Goal: Communication & Community: Connect with others

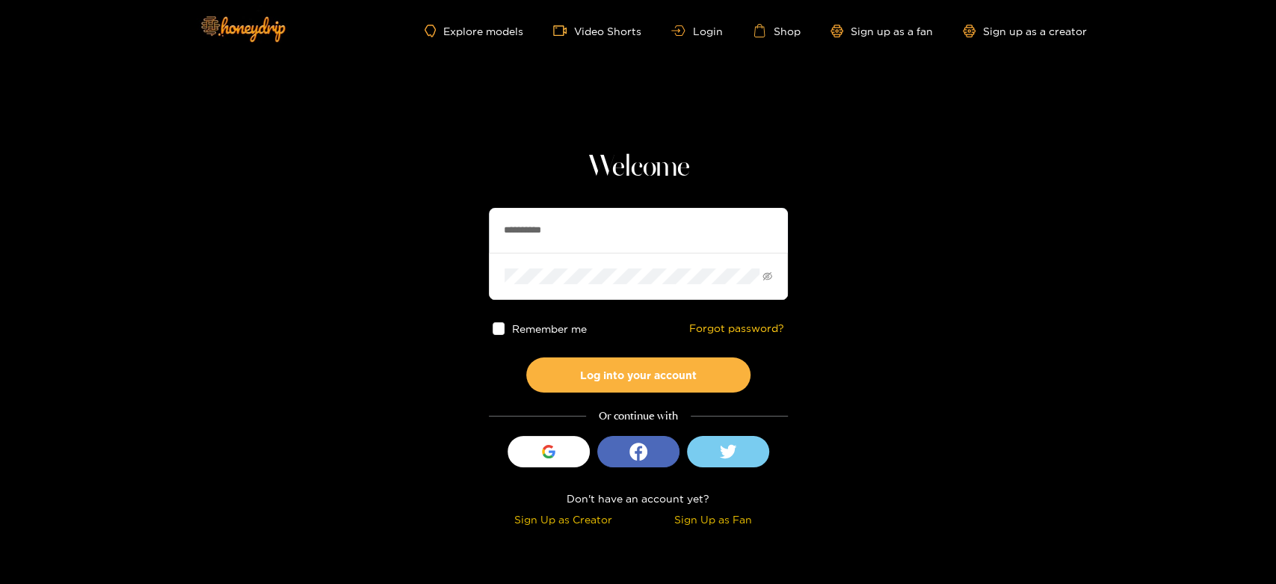
drag, startPoint x: 623, startPoint y: 243, endPoint x: 461, endPoint y: 245, distance: 162.2
click at [461, 245] on section "**********" at bounding box center [638, 266] width 1276 height 532
paste input "***"
type input "**********"
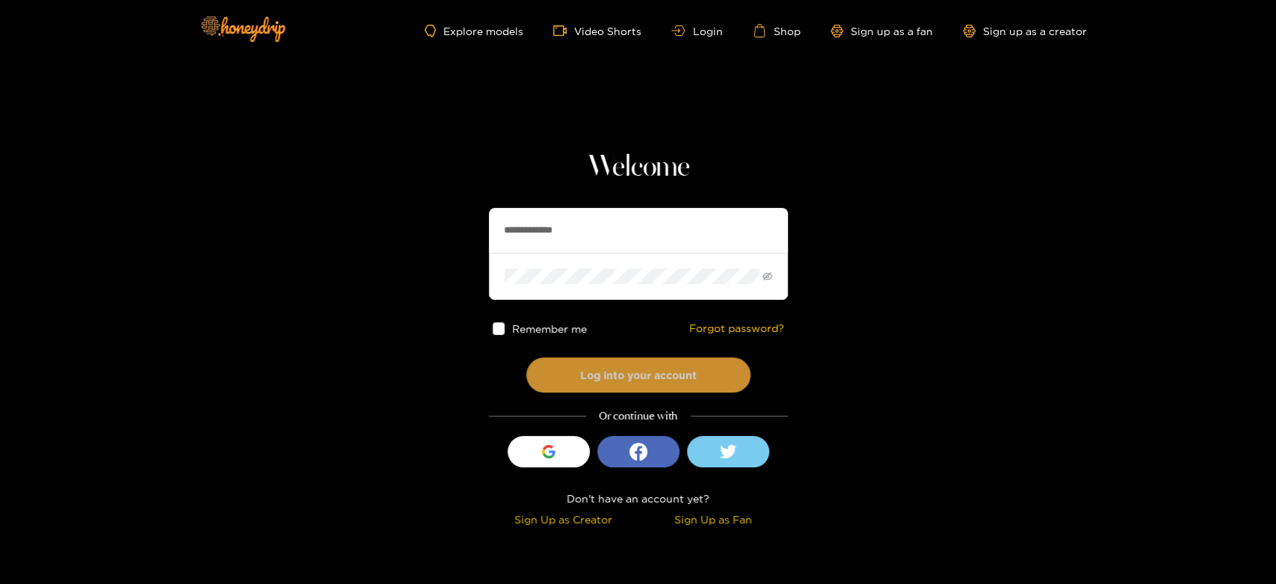
click at [615, 364] on button "Log into your account" at bounding box center [638, 374] width 224 height 35
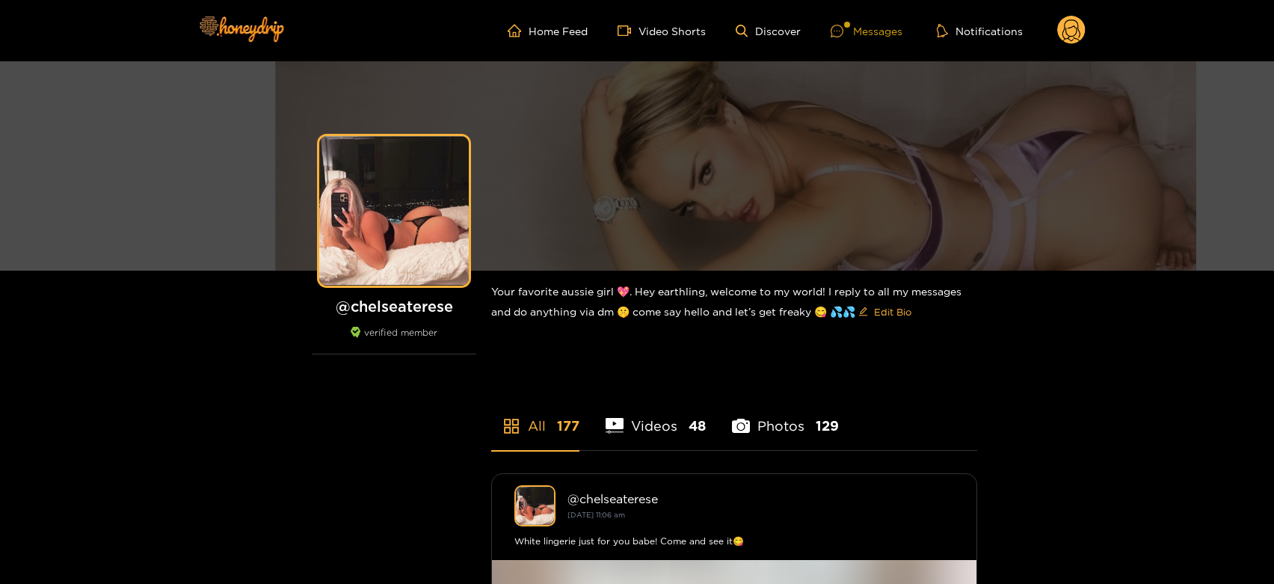
click at [860, 28] on div "Messages" at bounding box center [867, 30] width 72 height 17
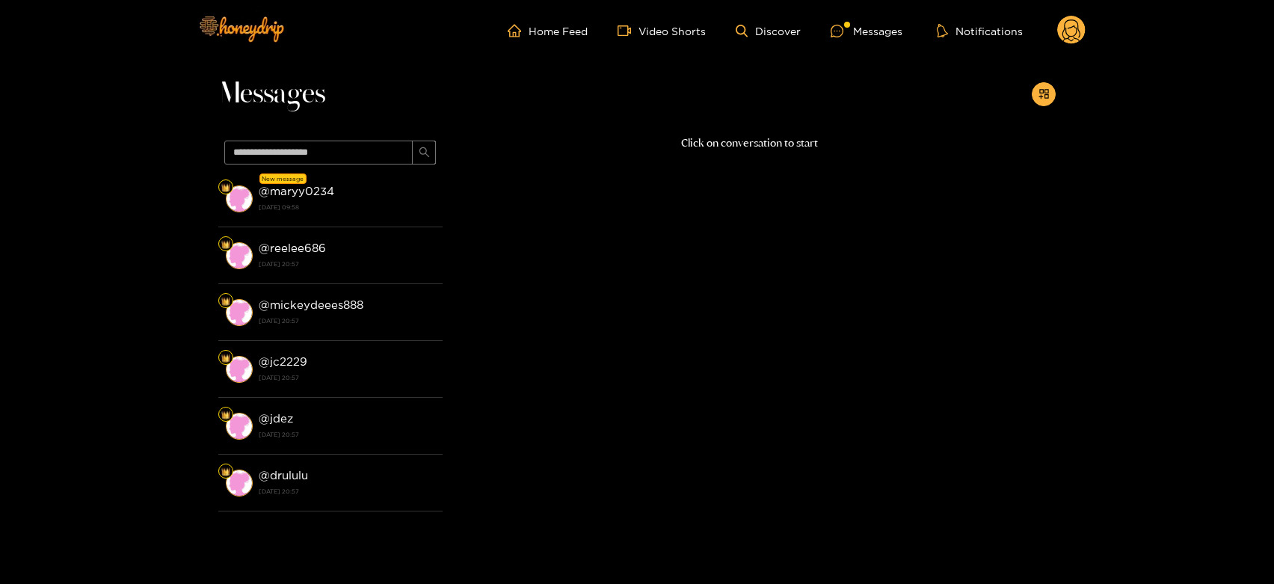
click at [369, 251] on div "@ reelee686 [DATE] 20:57" at bounding box center [347, 255] width 176 height 34
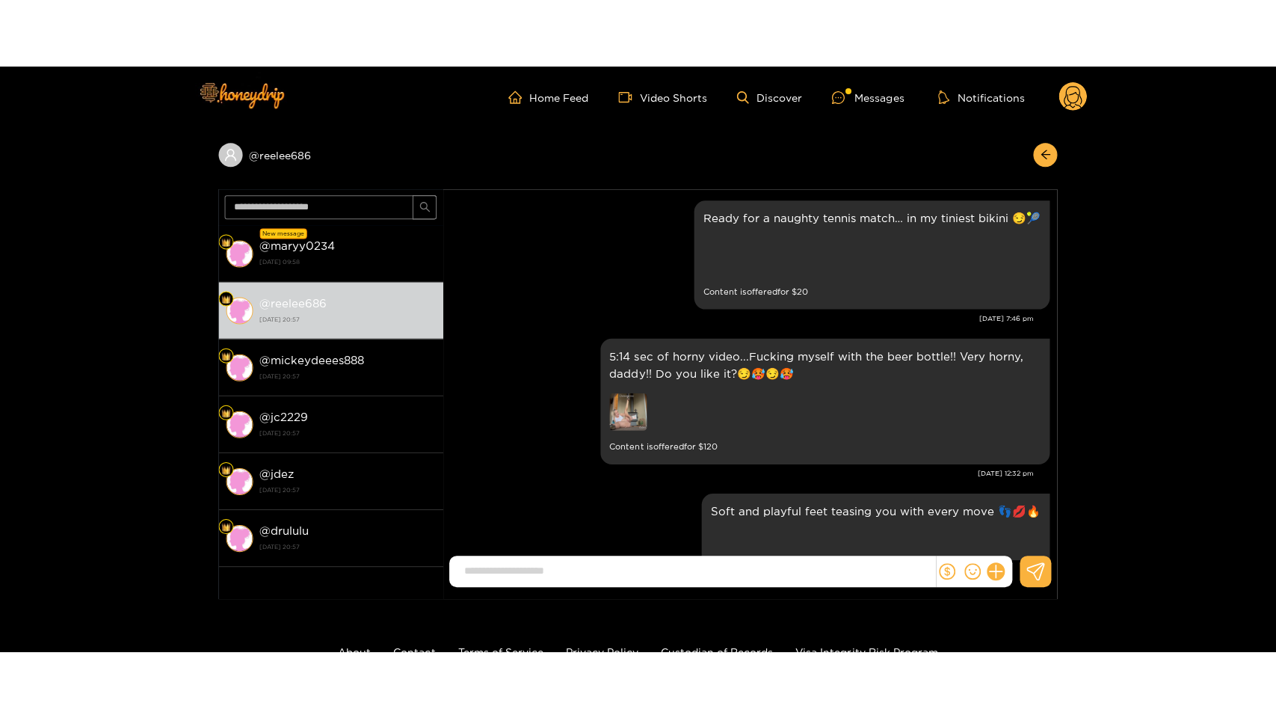
scroll to position [3200, 0]
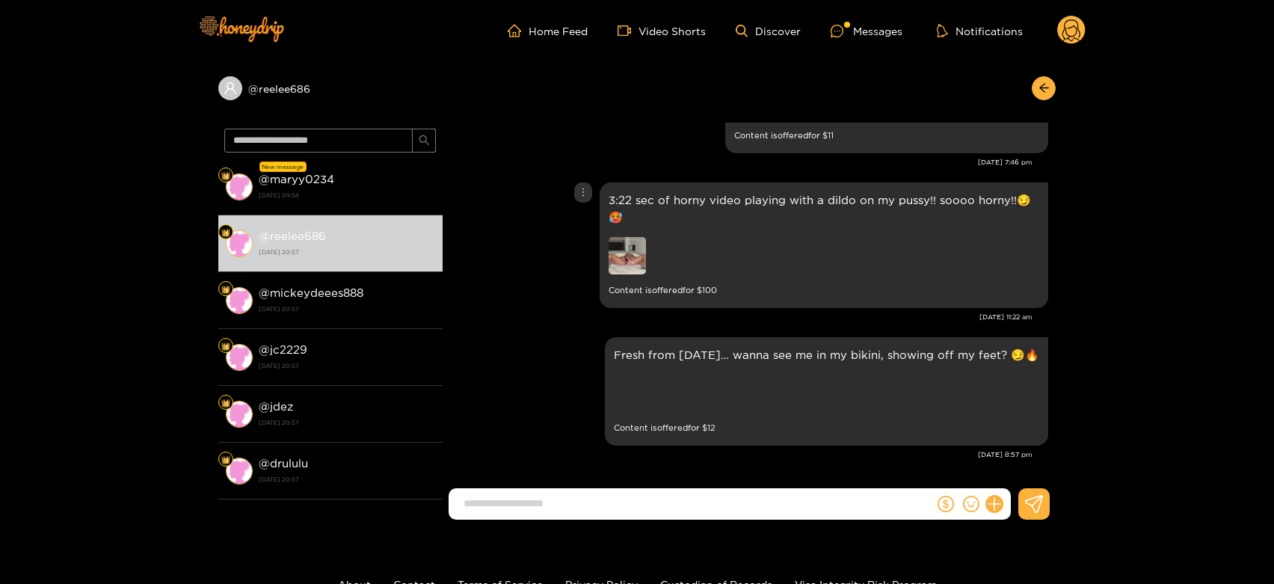
click at [634, 247] on img at bounding box center [627, 255] width 37 height 37
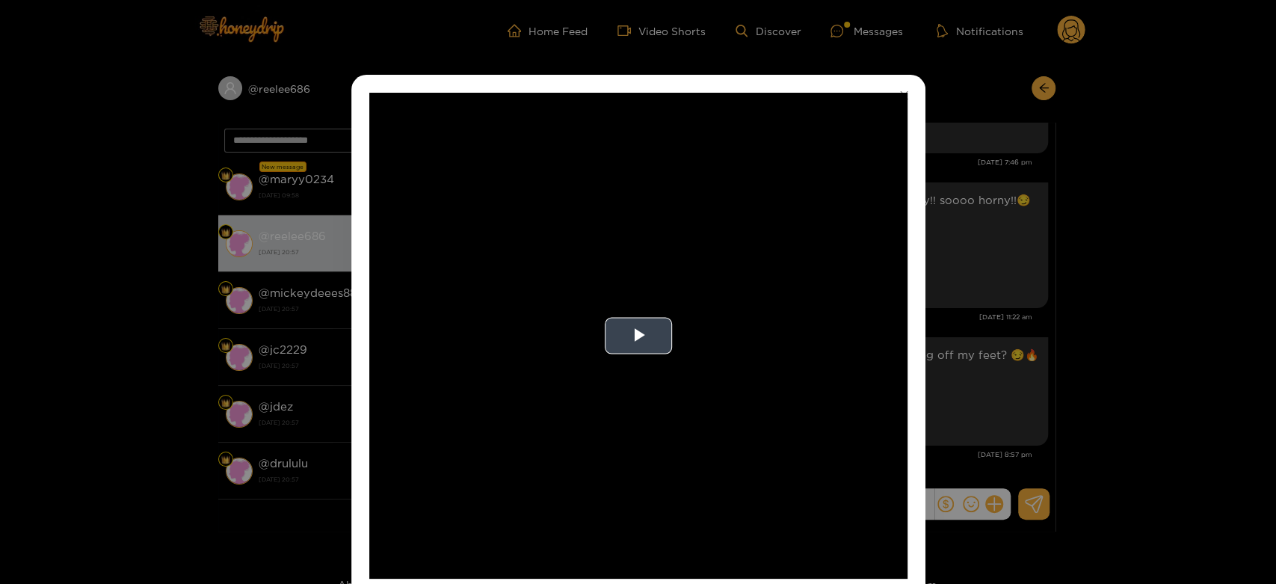
click at [600, 288] on video "Video Player" at bounding box center [638, 336] width 538 height 486
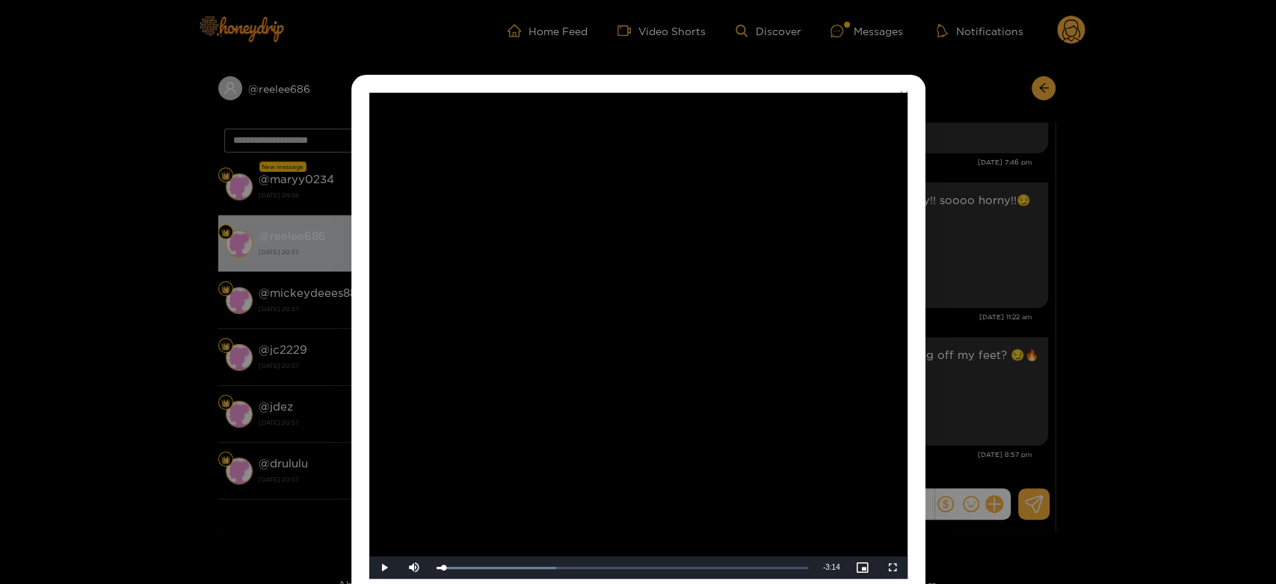
click at [975, 301] on div "**********" at bounding box center [638, 292] width 1276 height 584
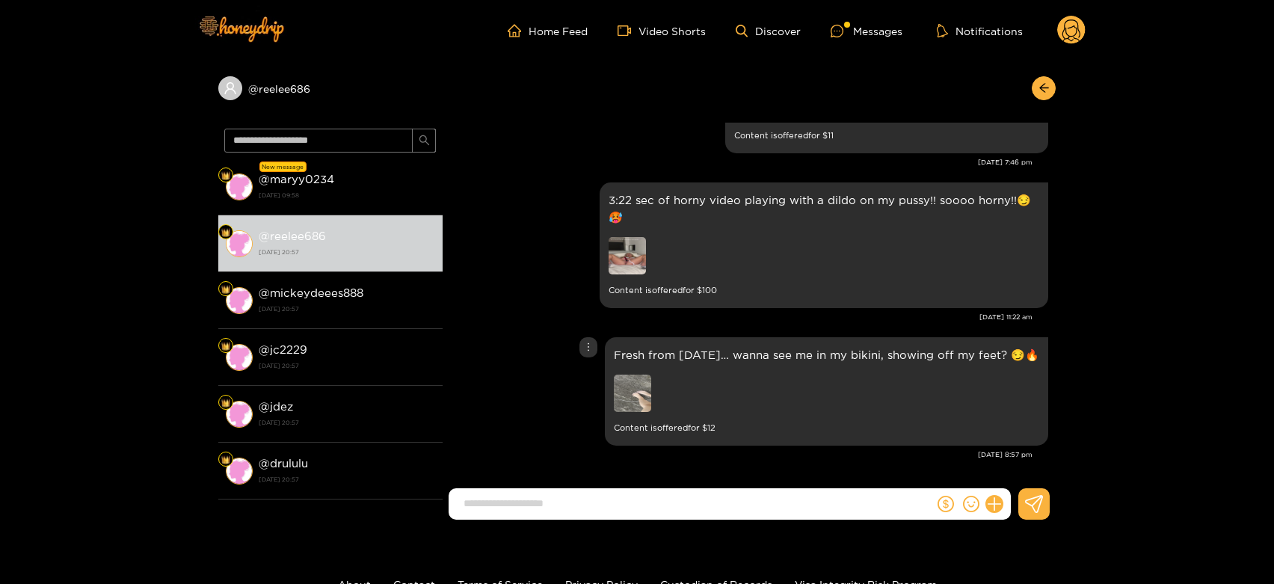
click at [644, 380] on img at bounding box center [632, 393] width 37 height 37
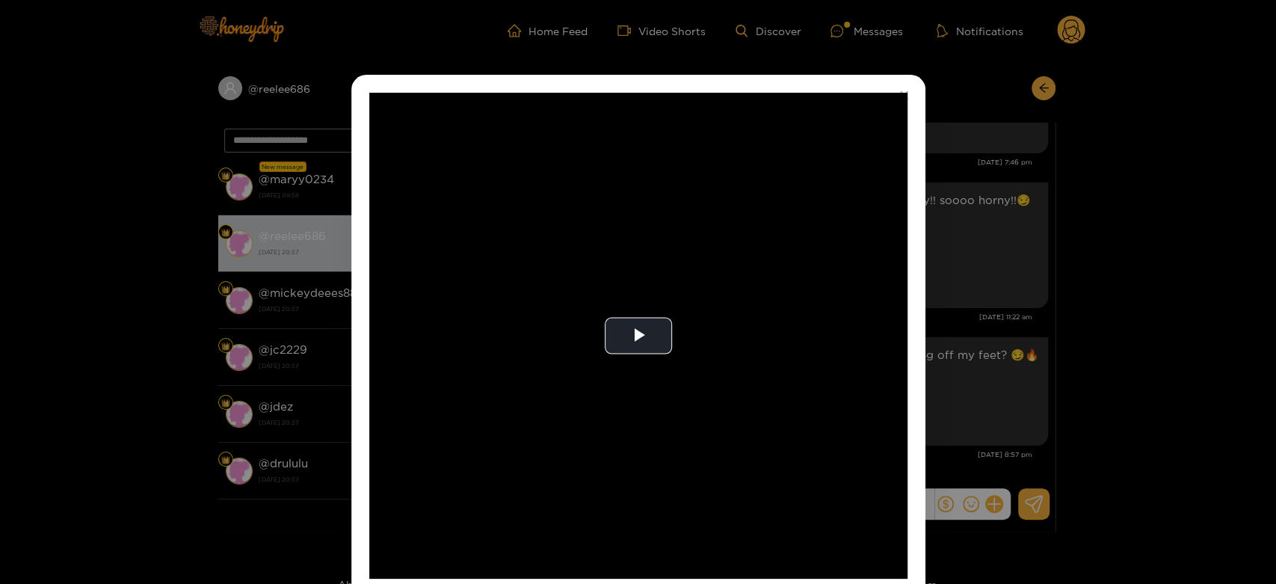
drag, startPoint x: 644, startPoint y: 380, endPoint x: 653, endPoint y: 472, distance: 93.1
click at [646, 380] on video "Video Player" at bounding box center [638, 336] width 538 height 486
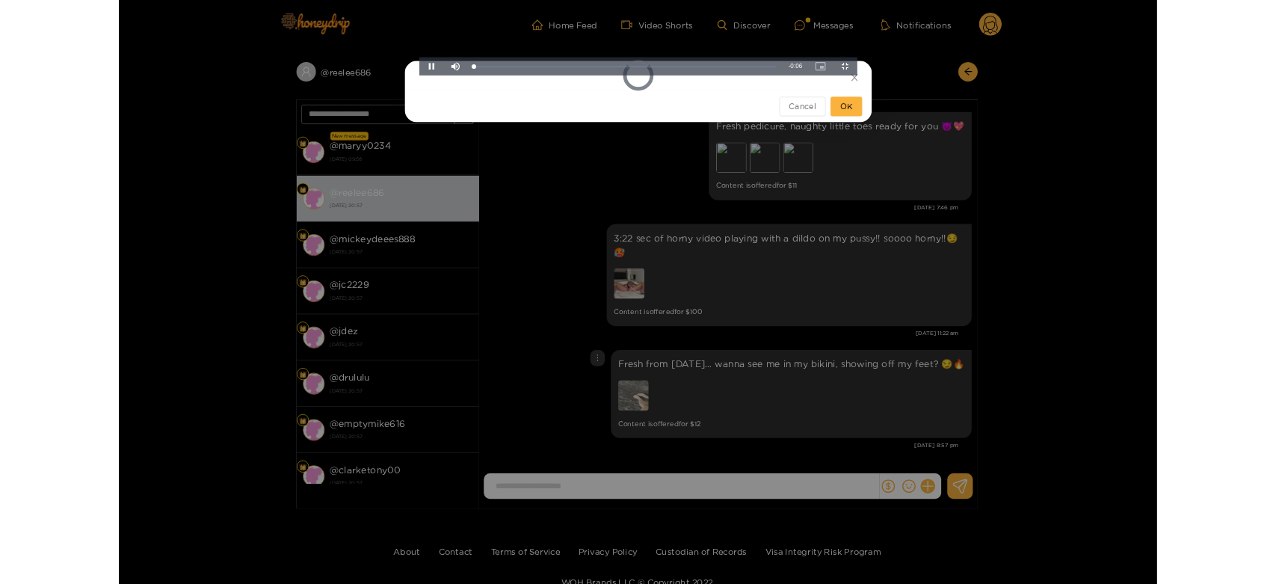
scroll to position [3106, 0]
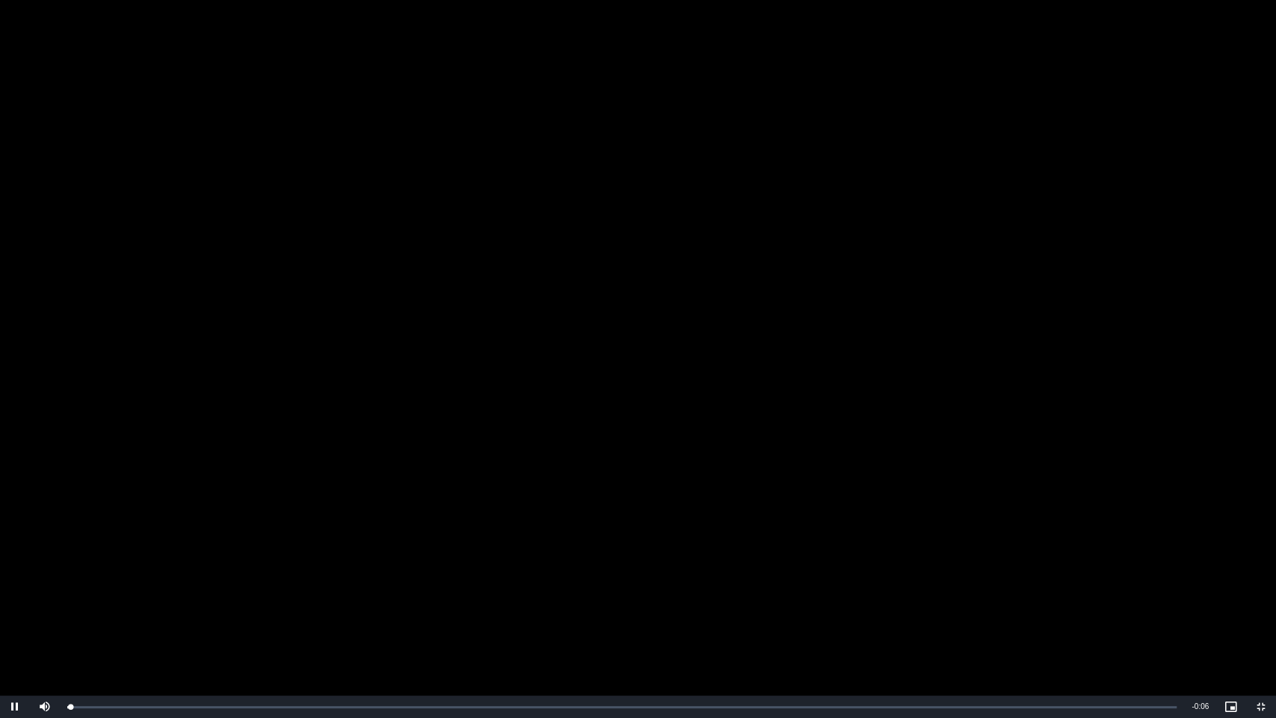
click at [652, 472] on video "Video Player" at bounding box center [638, 359] width 1276 height 718
click at [650, 469] on video "Video Player" at bounding box center [638, 359] width 1276 height 718
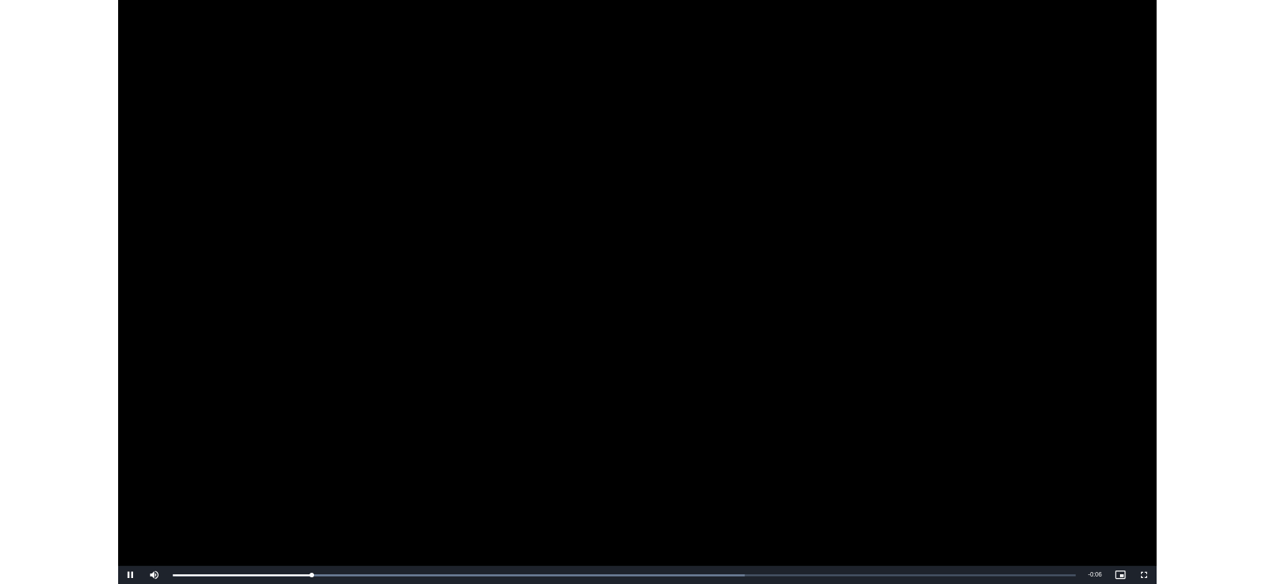
scroll to position [3200, 0]
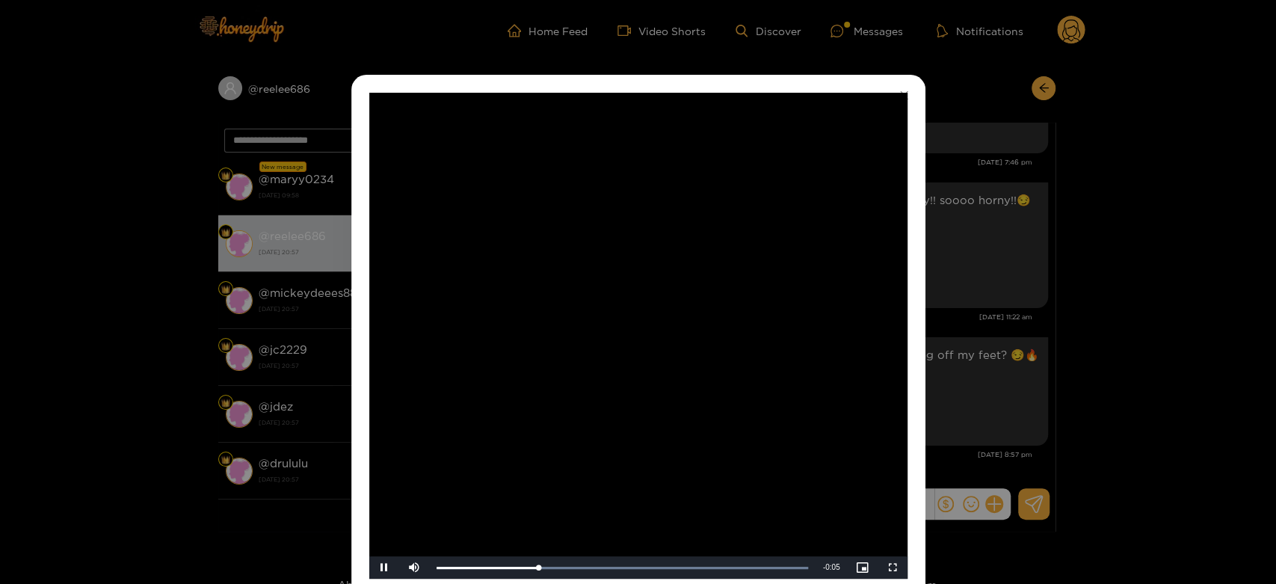
click at [650, 369] on video "Video Player" at bounding box center [638, 336] width 538 height 486
click at [1053, 392] on div "**********" at bounding box center [638, 292] width 1276 height 584
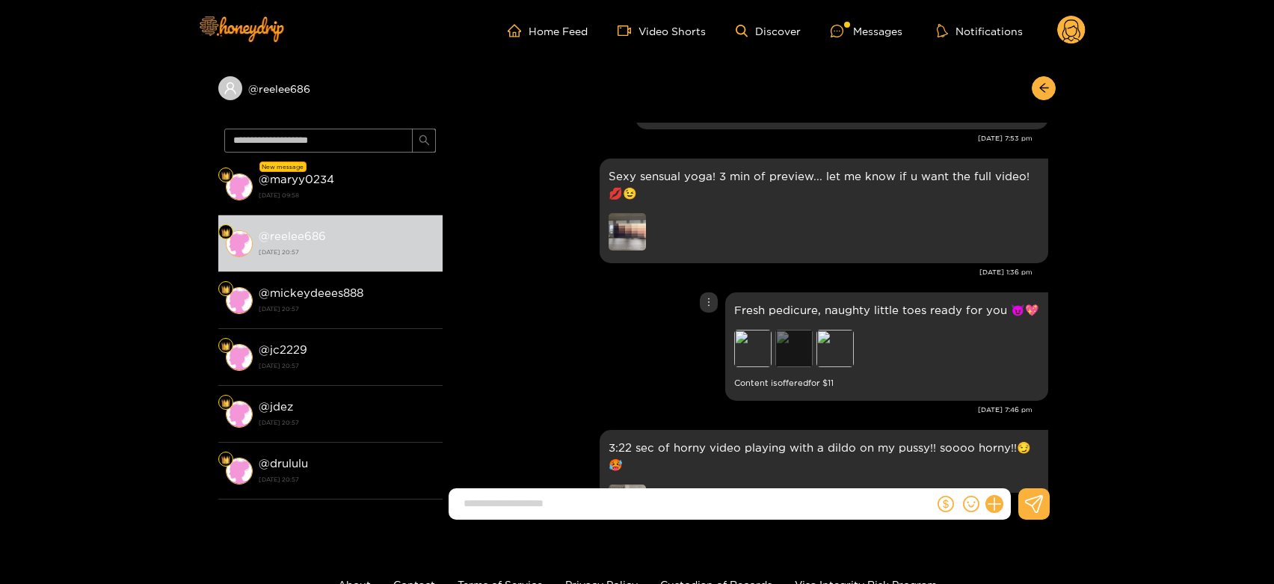
scroll to position [2951, 0]
click at [753, 357] on div "Preview" at bounding box center [752, 349] width 37 height 37
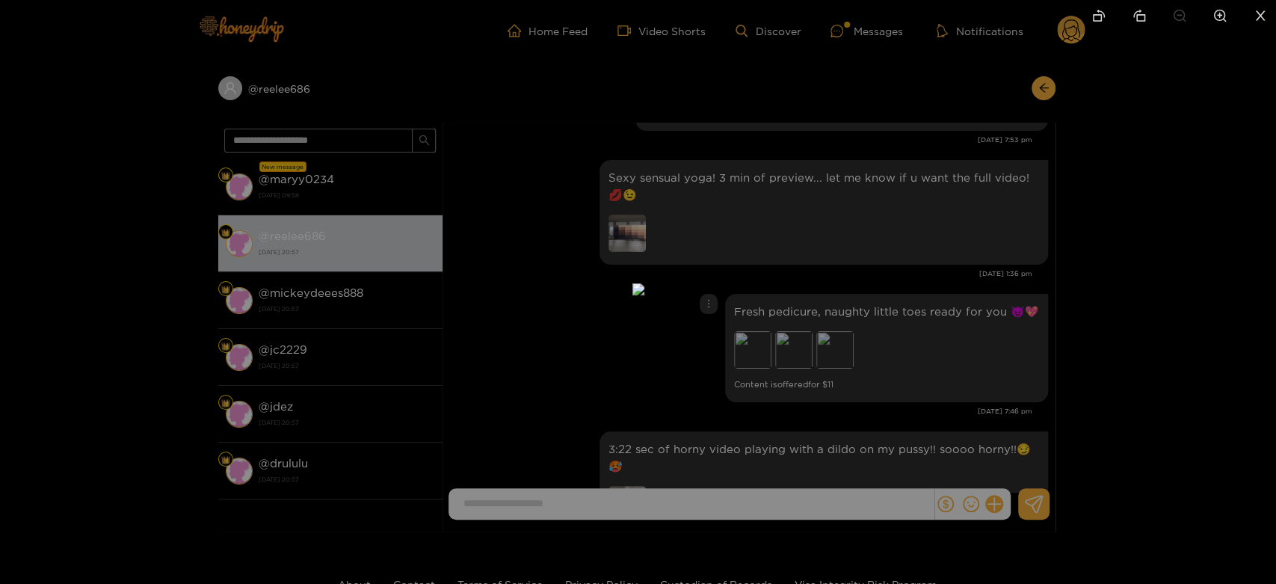
click at [938, 367] on div at bounding box center [638, 292] width 1276 height 584
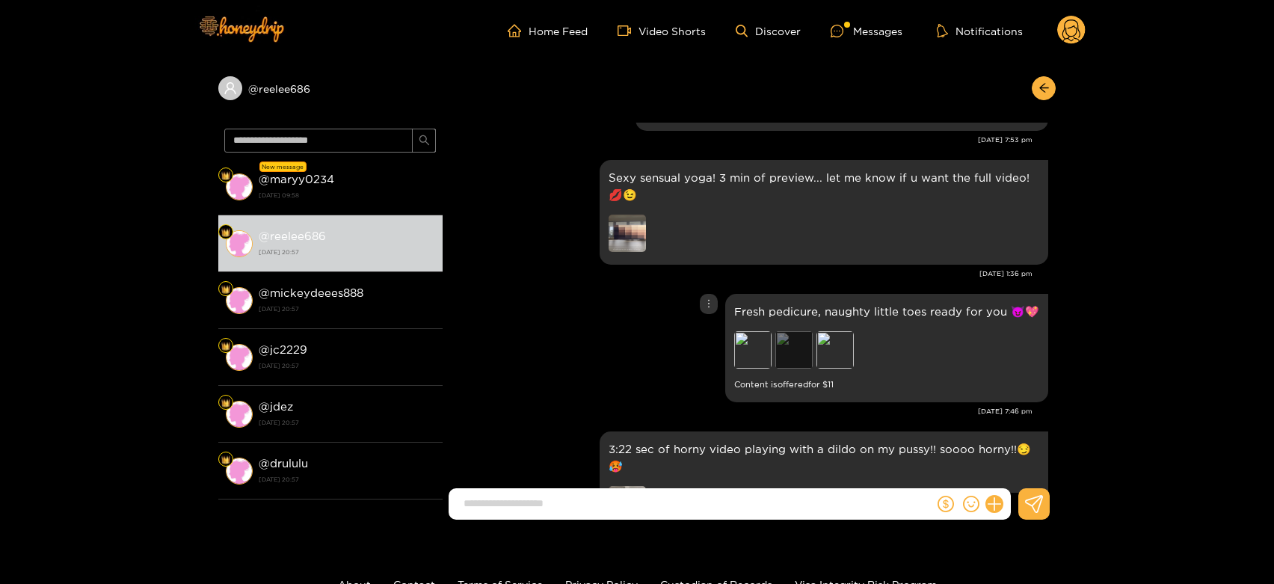
click at [792, 352] on div "Preview" at bounding box center [793, 349] width 37 height 37
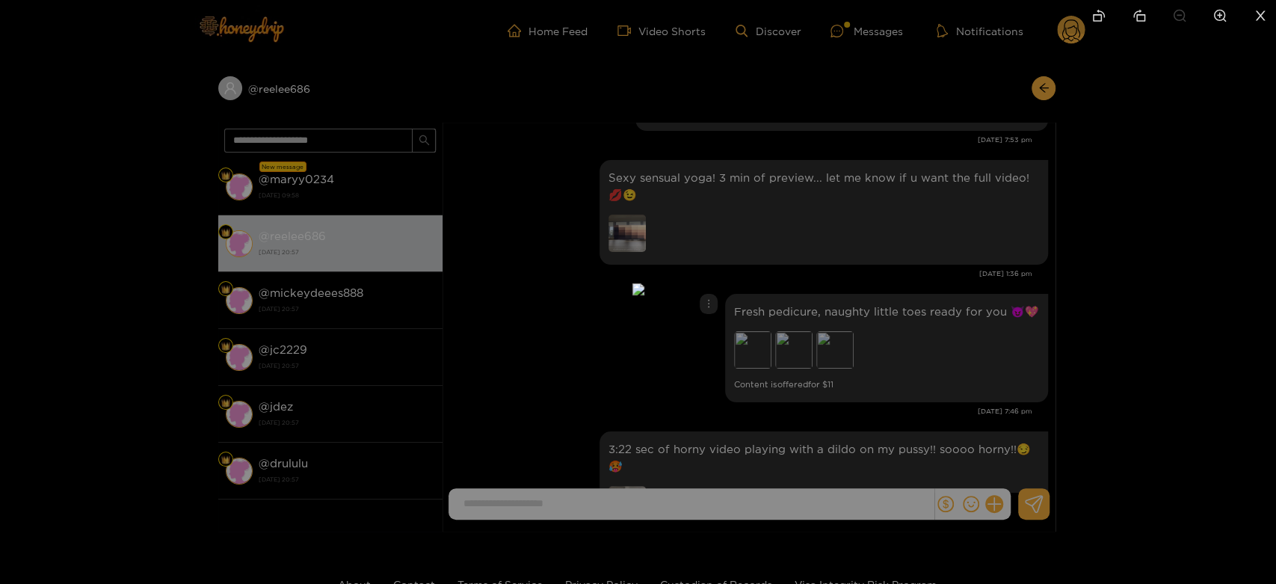
click at [913, 349] on div at bounding box center [638, 292] width 1276 height 584
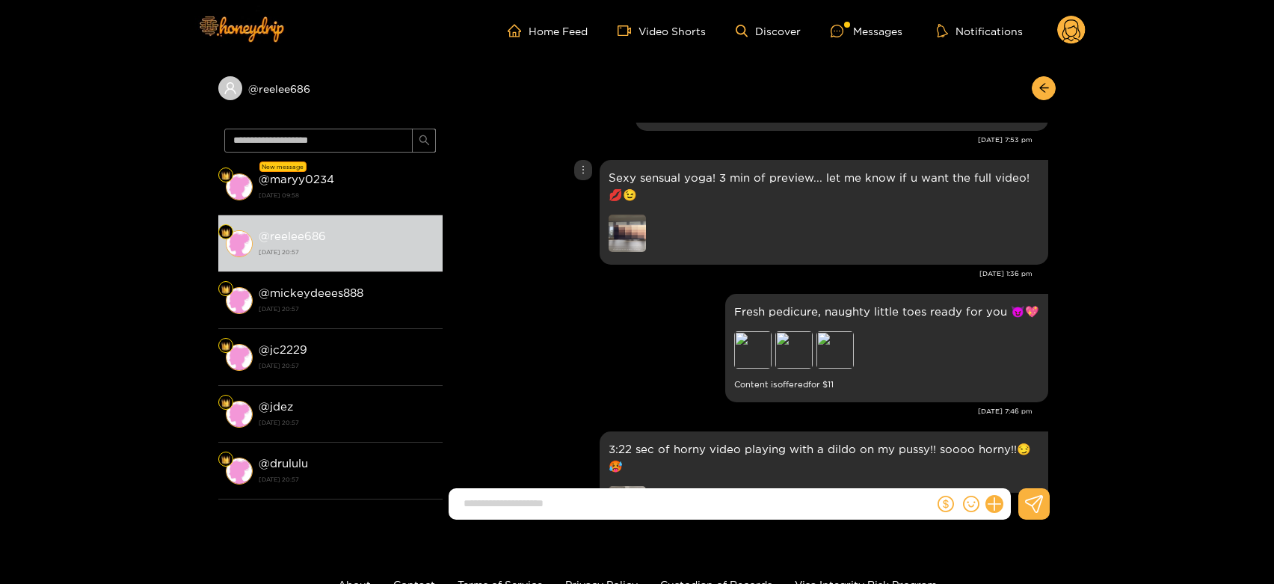
click at [622, 233] on img at bounding box center [627, 233] width 37 height 37
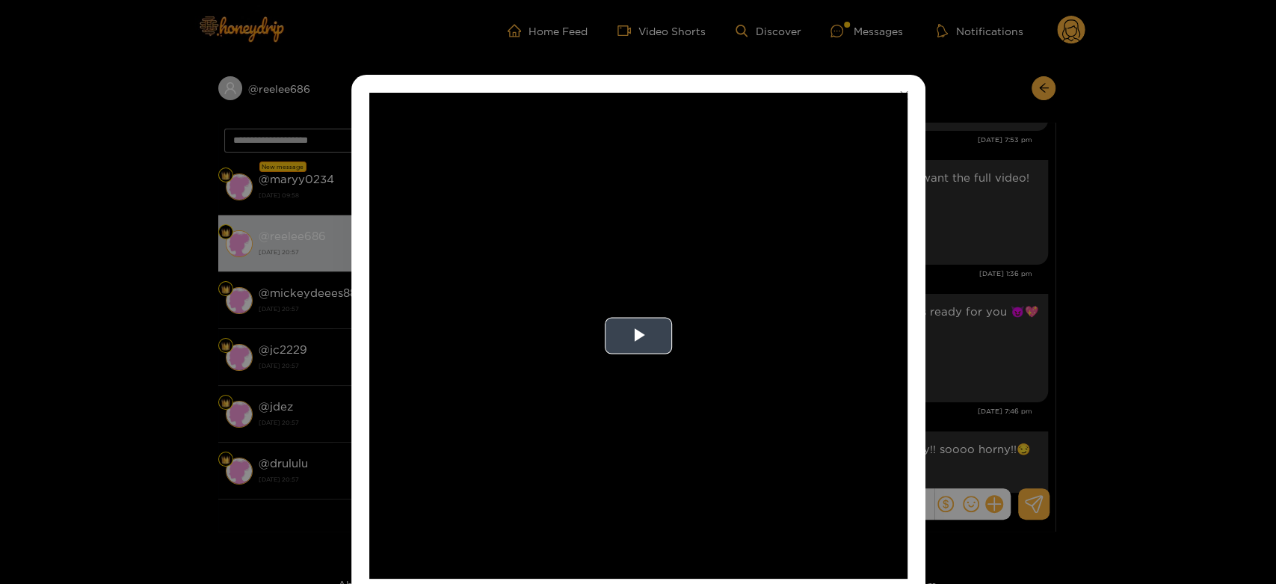
click at [811, 298] on video "Video Player" at bounding box center [638, 336] width 538 height 486
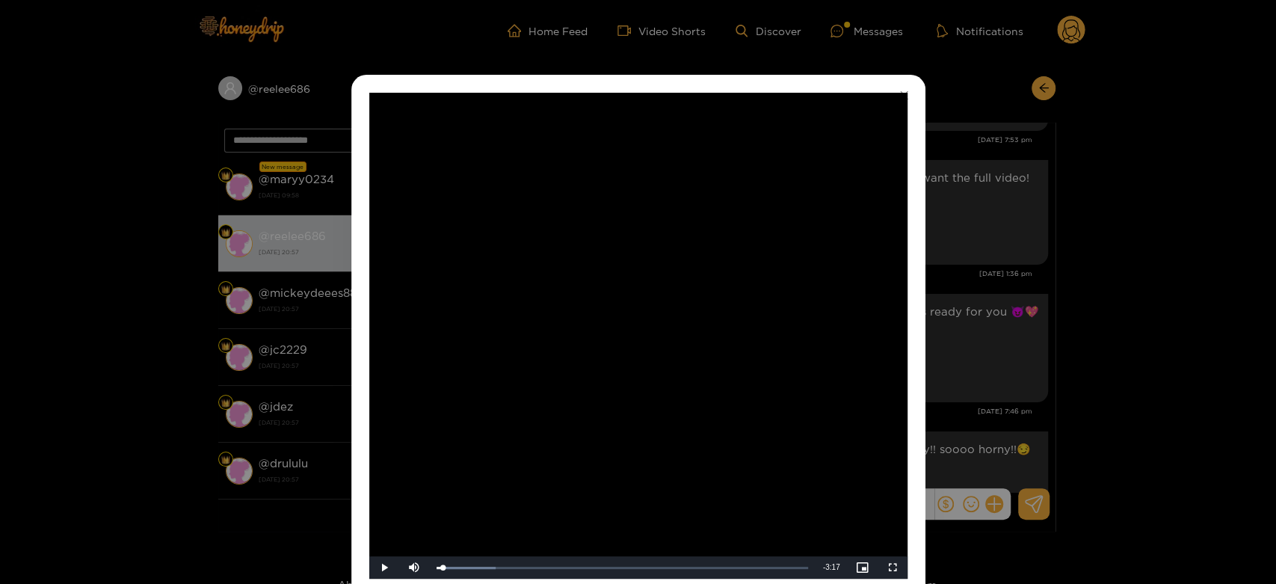
click at [991, 289] on div "**********" at bounding box center [638, 292] width 1276 height 584
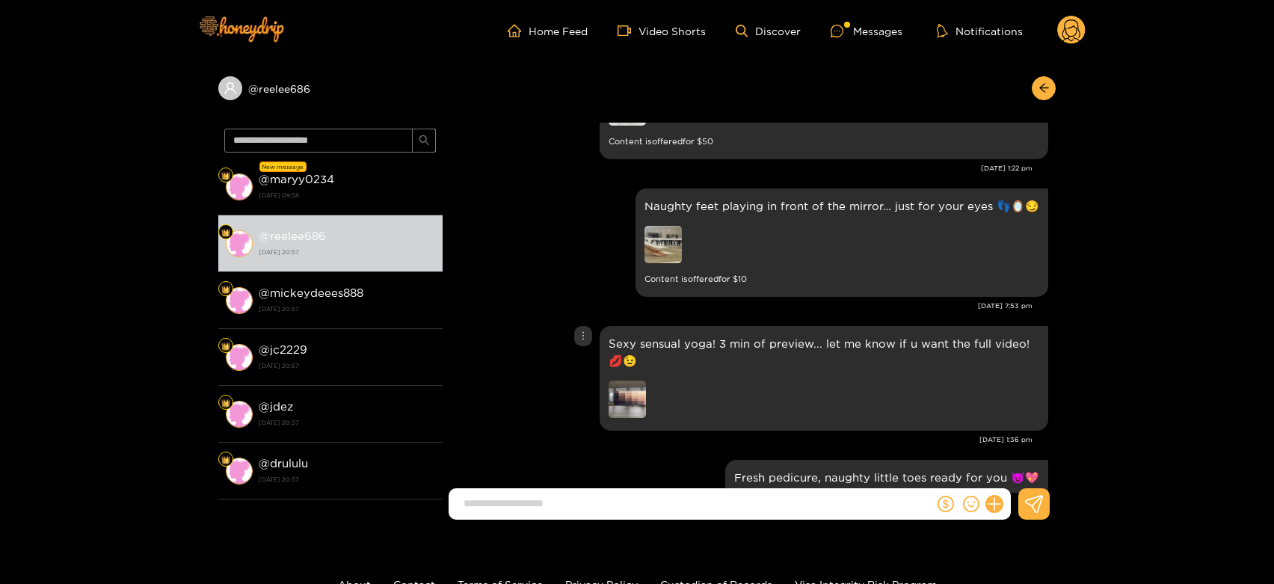
scroll to position [2702, 0]
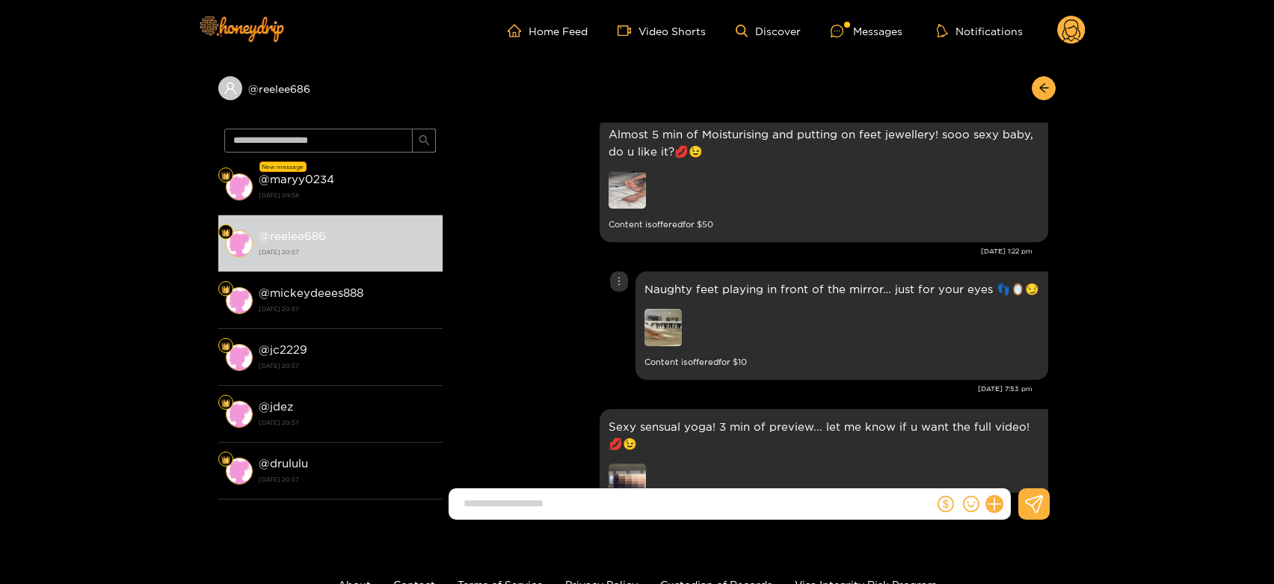
click at [659, 327] on img at bounding box center [662, 327] width 37 height 37
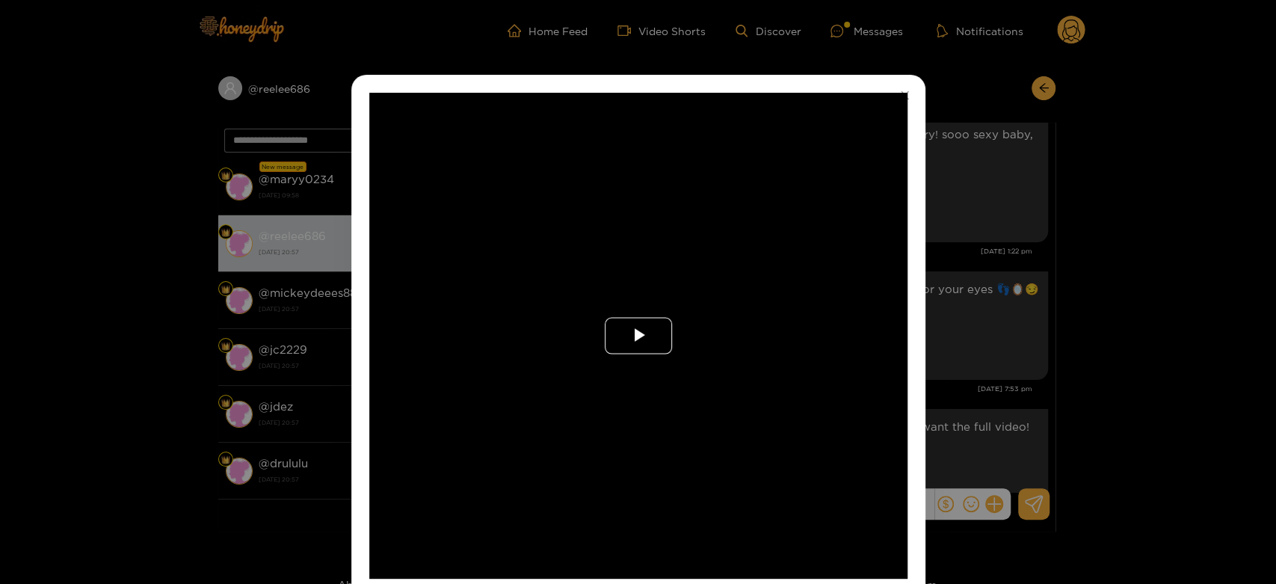
click at [638, 336] on span "Video Player" at bounding box center [638, 336] width 0 height 0
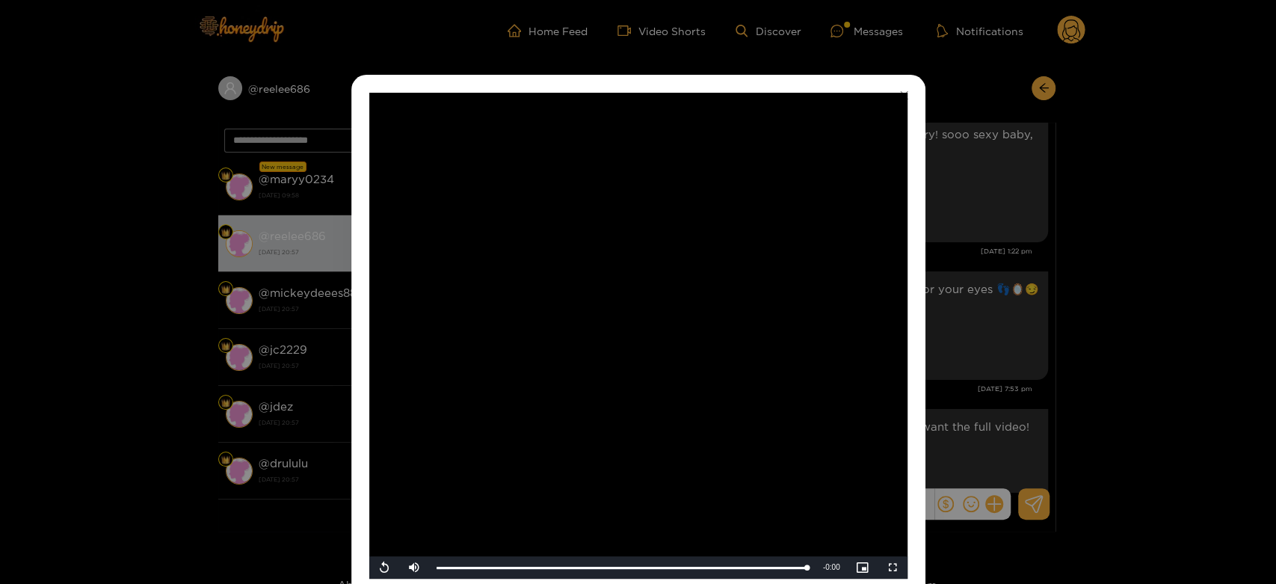
click at [998, 325] on div "**********" at bounding box center [638, 292] width 1276 height 584
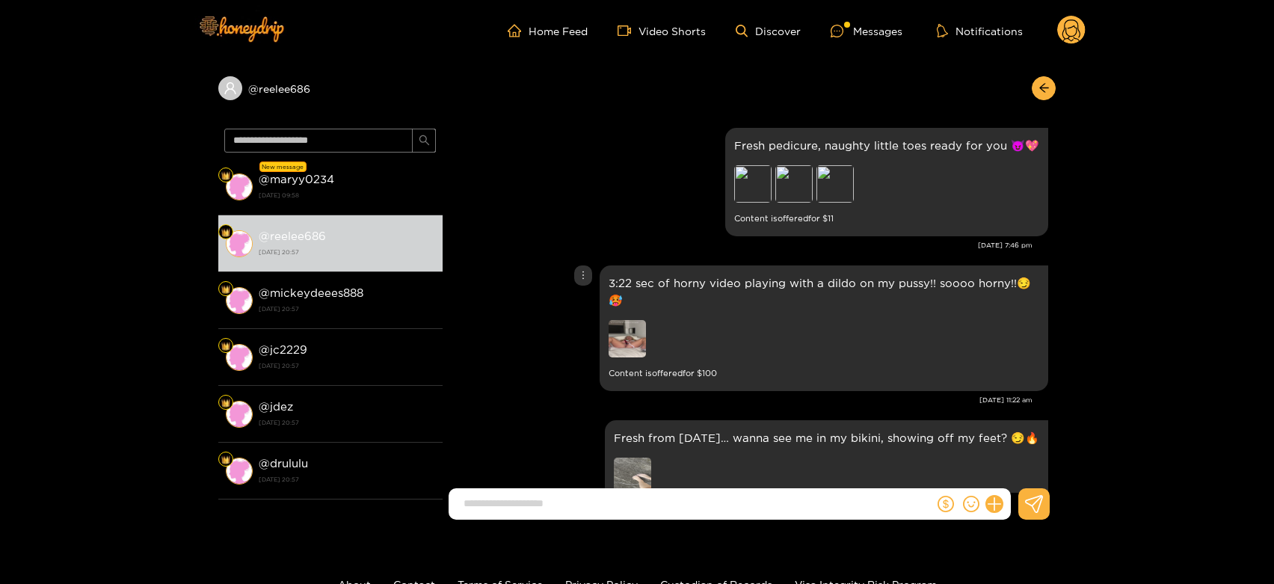
scroll to position [3200, 0]
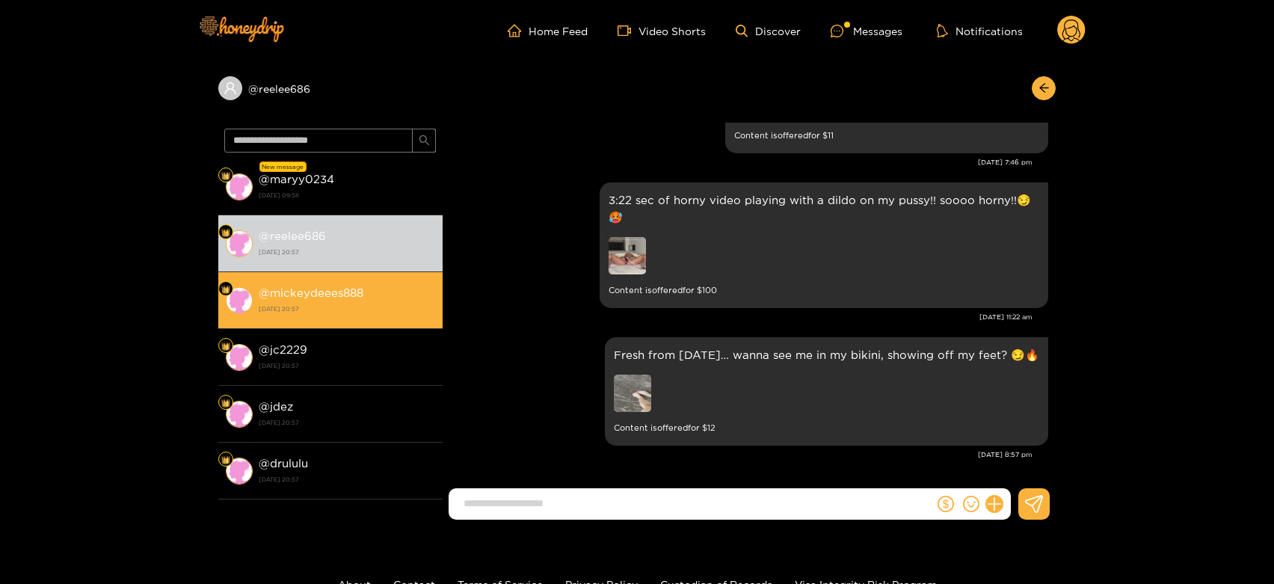
click at [392, 301] on div "@ mickeydeees888 2 October 2025 20:57" at bounding box center [347, 300] width 176 height 34
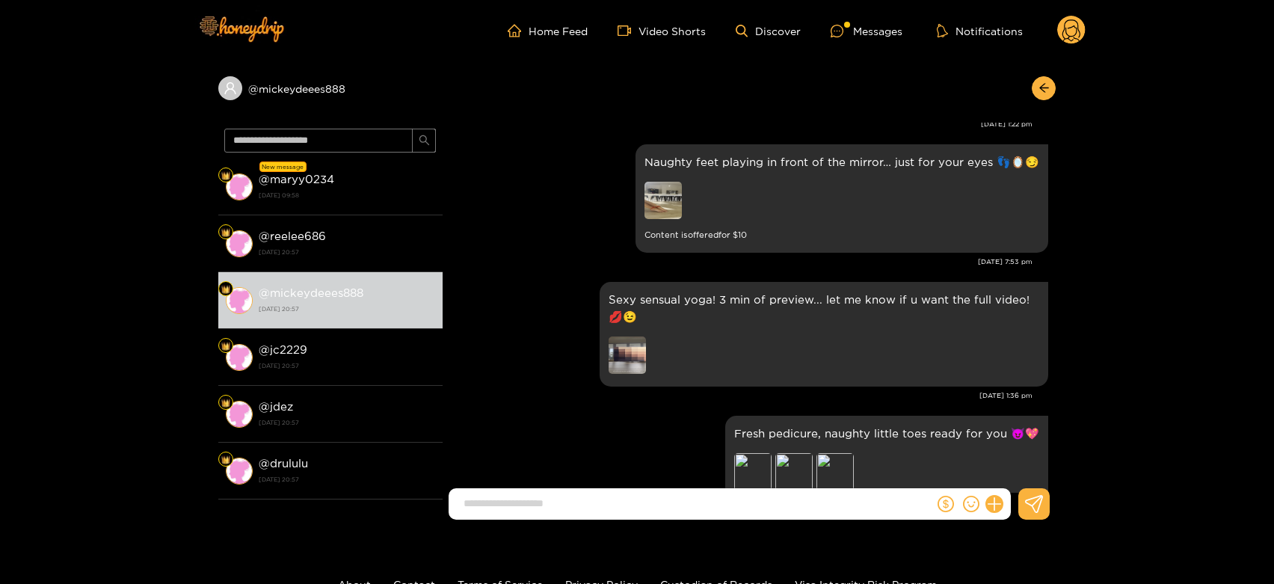
scroll to position [2702, 0]
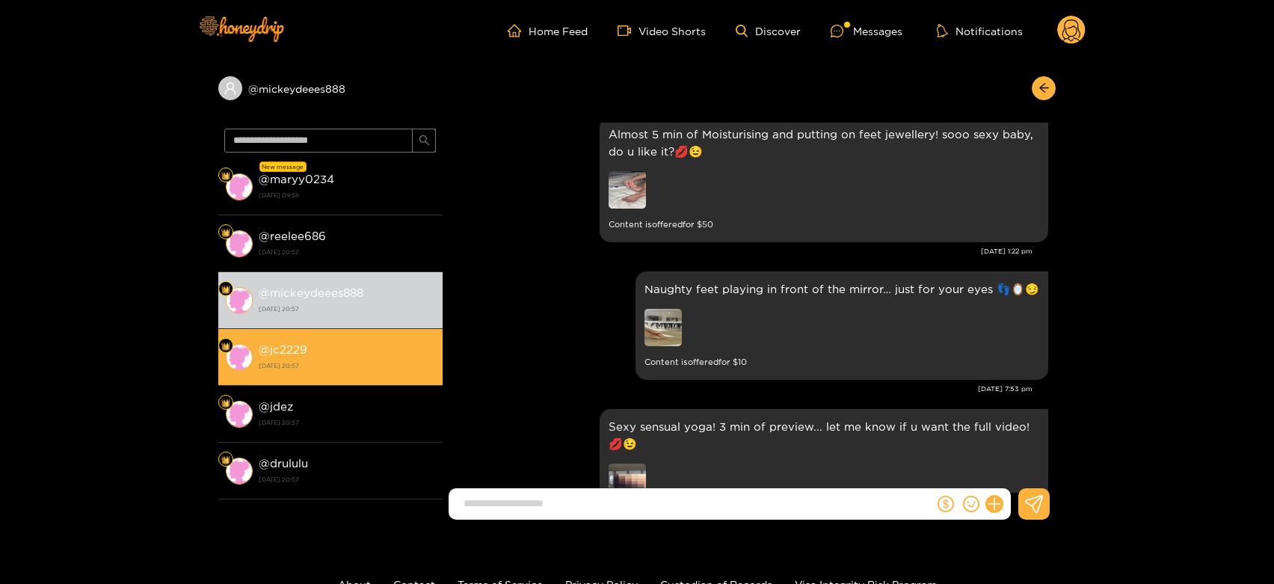
click at [399, 333] on li "@ jc2229 2 October 2025 20:57" at bounding box center [330, 357] width 224 height 57
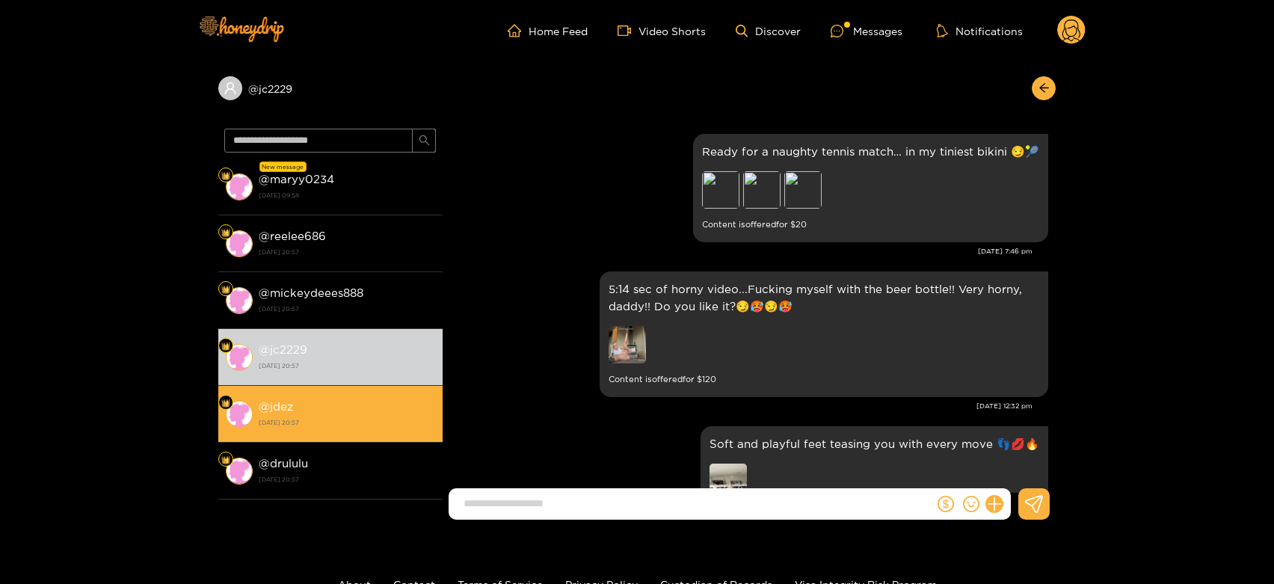
click at [374, 416] on strong "2 October 2025 20:57" at bounding box center [347, 422] width 176 height 13
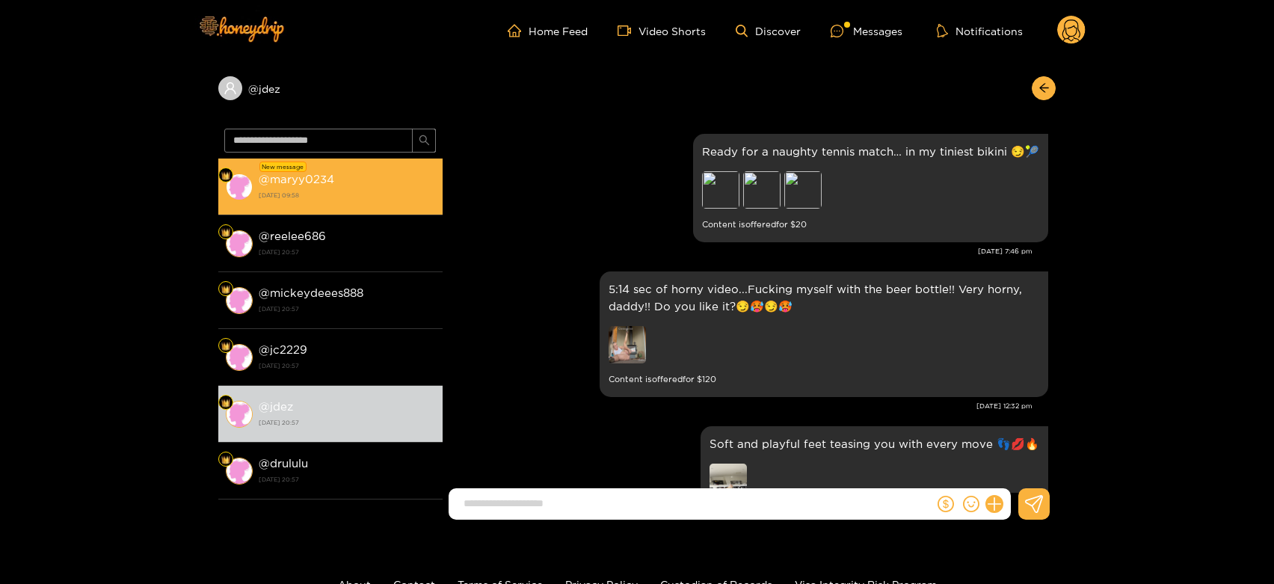
scroll to position [3200, 0]
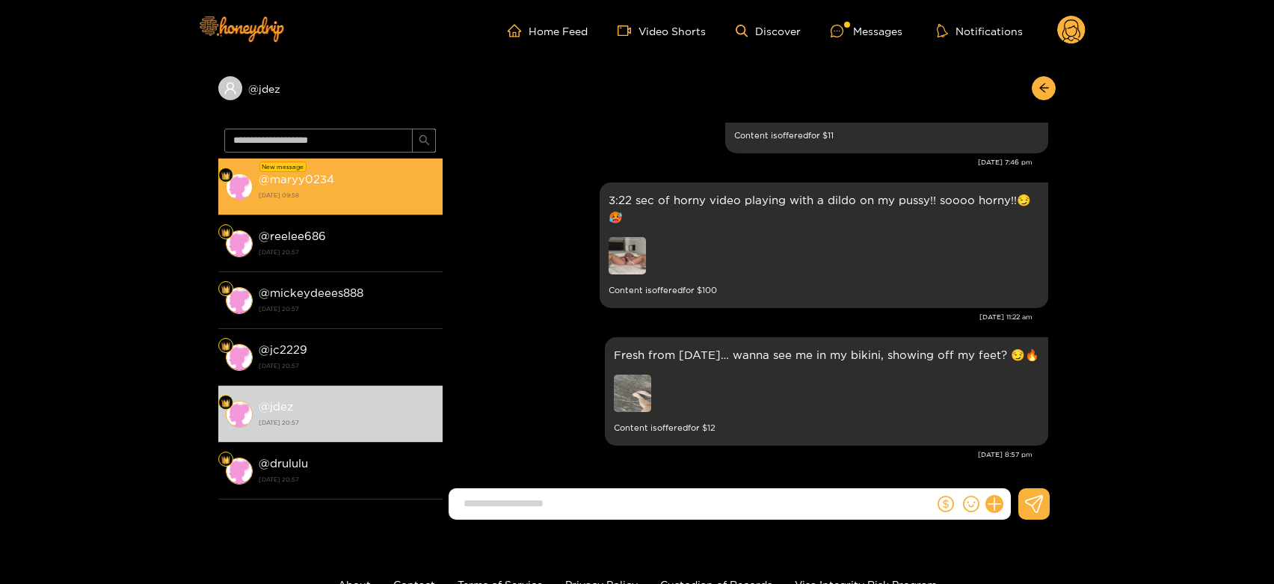
click at [386, 178] on div "@ maryy0234 3 October 2025 09:58" at bounding box center [347, 187] width 176 height 34
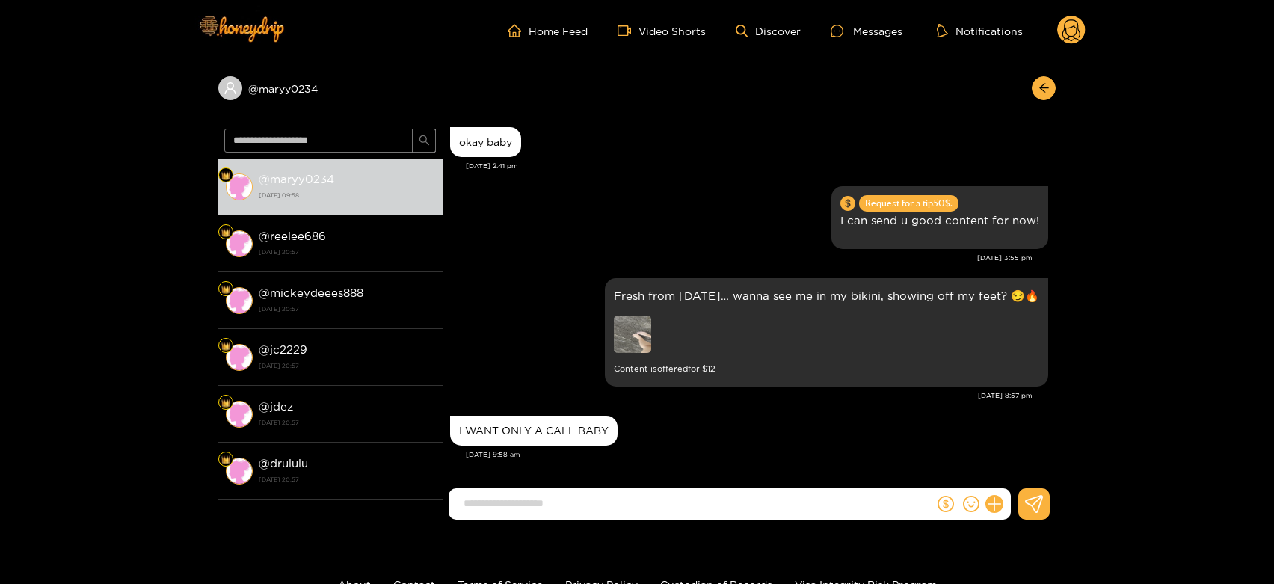
click at [1071, 26] on circle at bounding box center [1071, 30] width 28 height 28
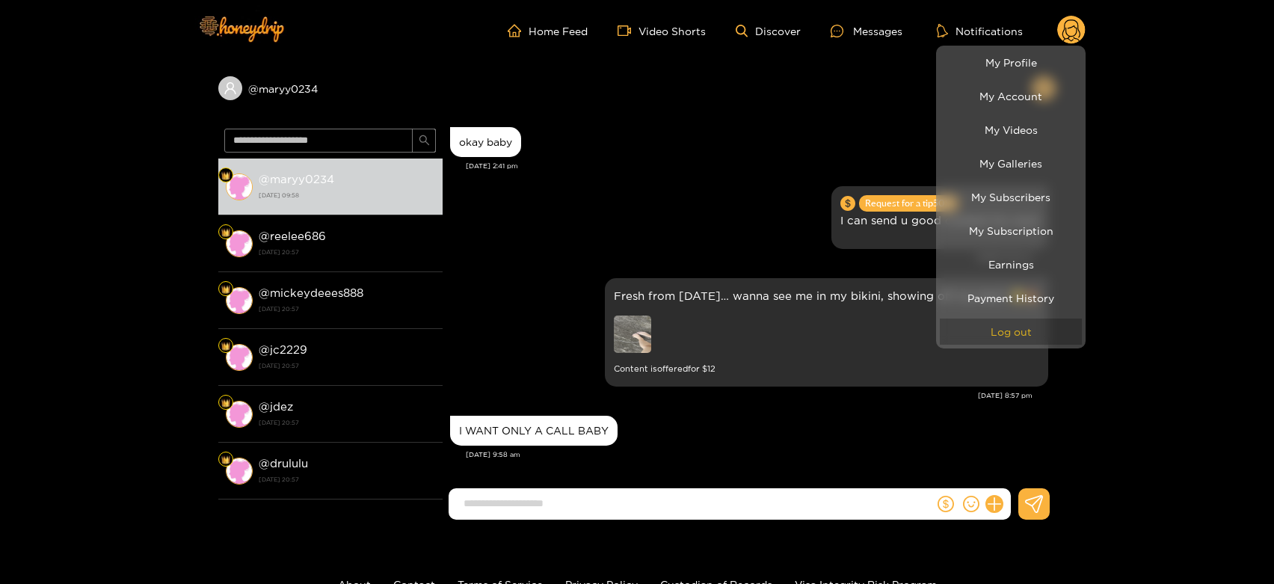
click at [1031, 335] on button "Log out" at bounding box center [1011, 331] width 142 height 26
